Goal: Transaction & Acquisition: Purchase product/service

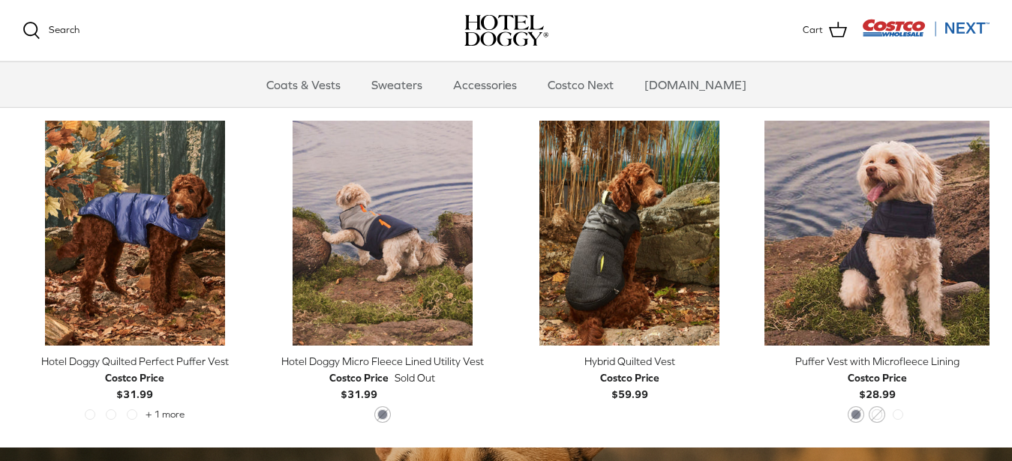
scroll to position [416, 0]
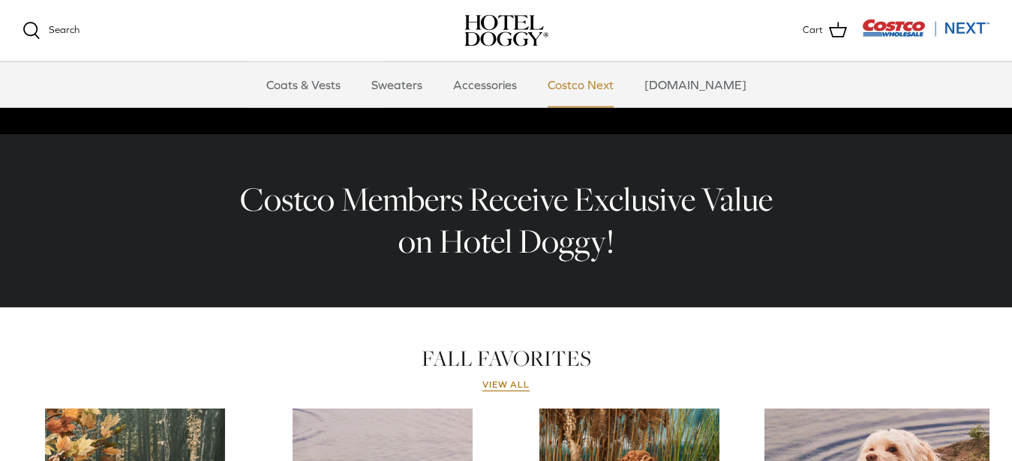
click at [593, 91] on link "Costco Next" at bounding box center [580, 84] width 93 height 45
click at [505, 389] on link "View all" at bounding box center [506, 385] width 48 height 12
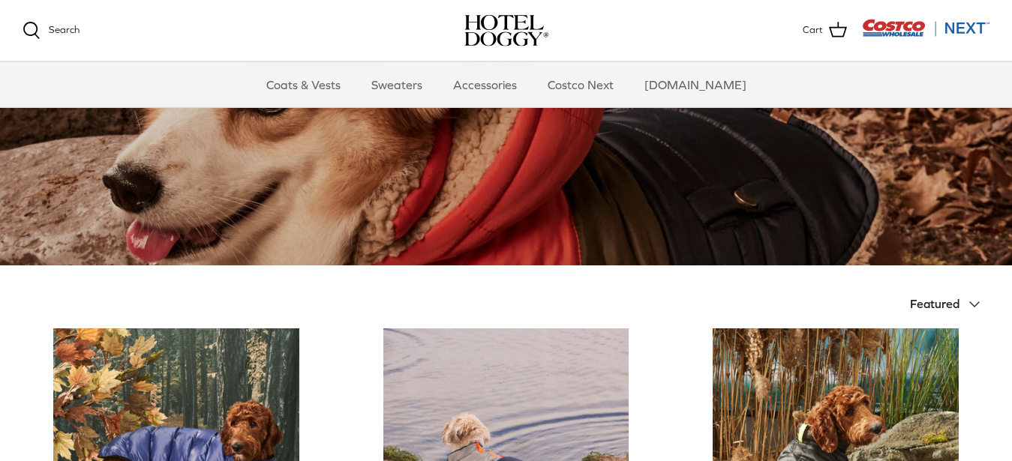
scroll to position [112, 0]
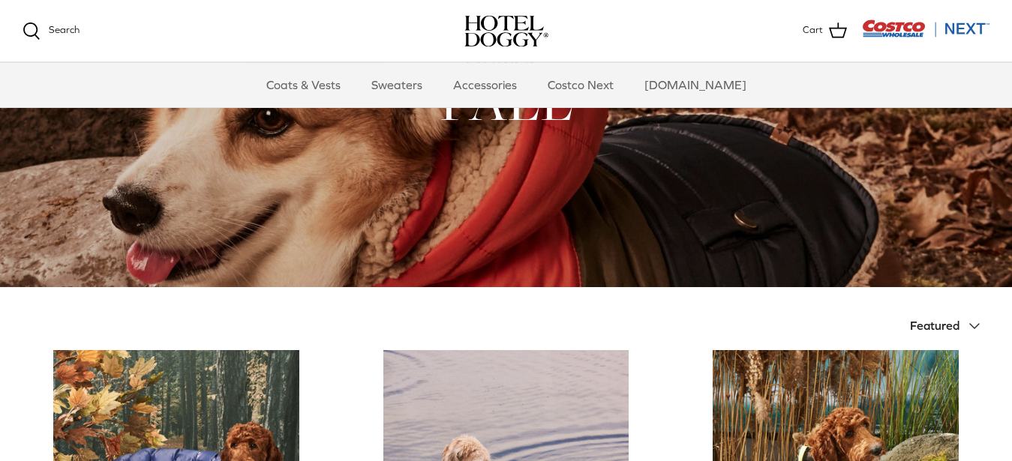
click at [967, 315] on button "Featured Down" at bounding box center [949, 326] width 79 height 33
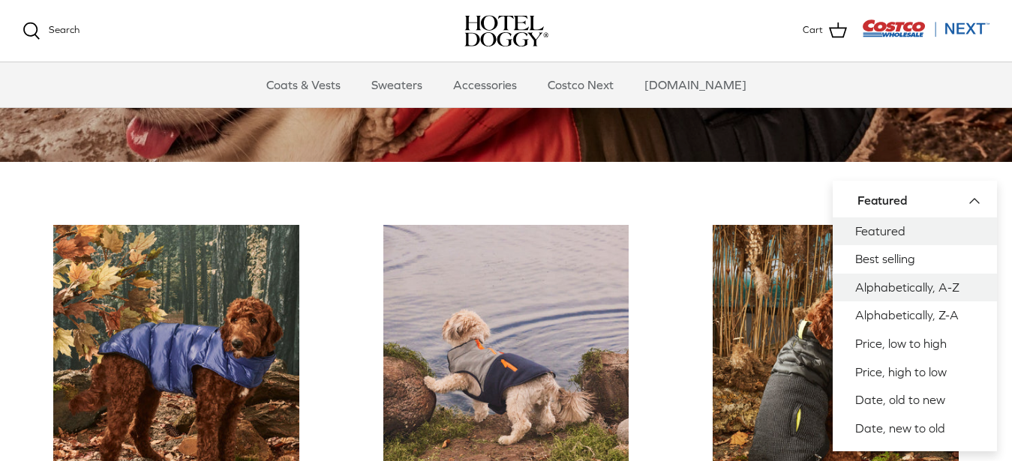
scroll to position [243, 0]
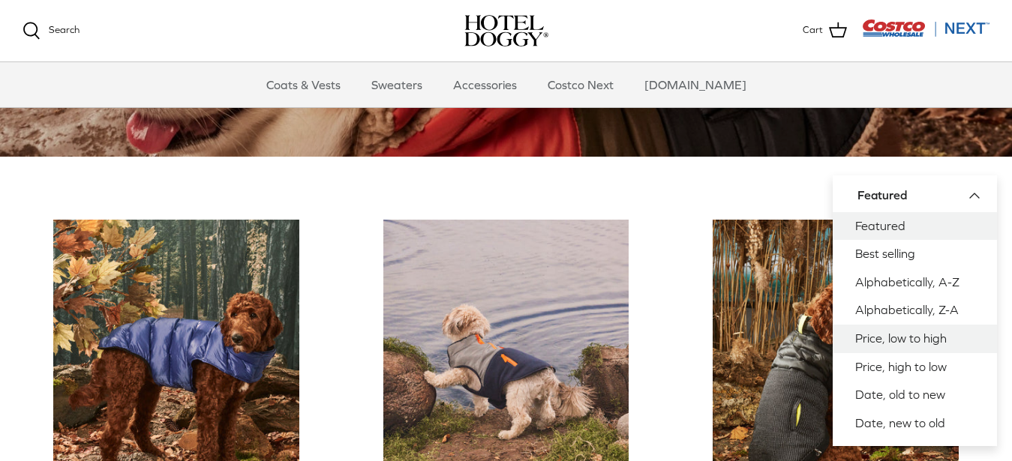
click at [925, 340] on link "Price, low to high" at bounding box center [914, 339] width 164 height 28
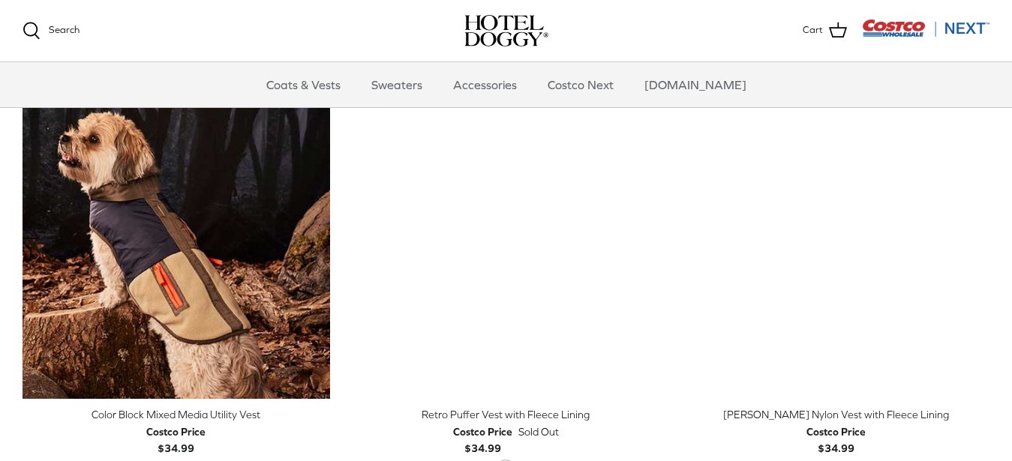
scroll to position [2076, 0]
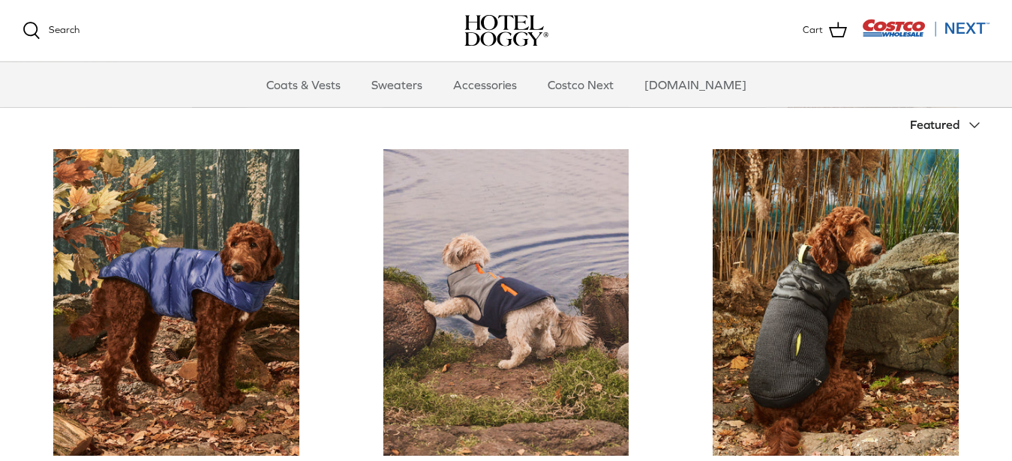
scroll to position [313, 0]
click at [561, 71] on link "Costco Next" at bounding box center [580, 84] width 93 height 45
